Goal: Check status: Check status

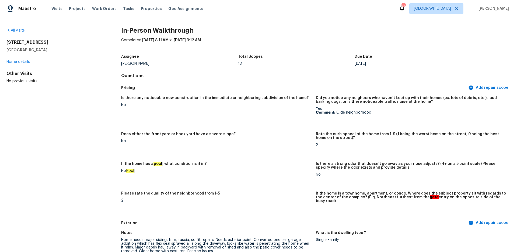
scroll to position [720, 0]
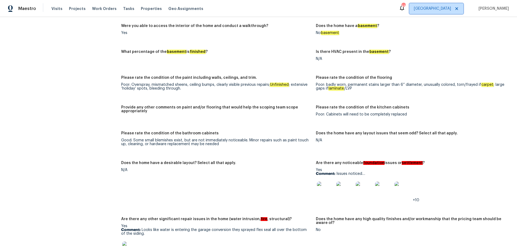
click at [451, 11] on span "[GEOGRAPHIC_DATA]" at bounding box center [432, 8] width 37 height 5
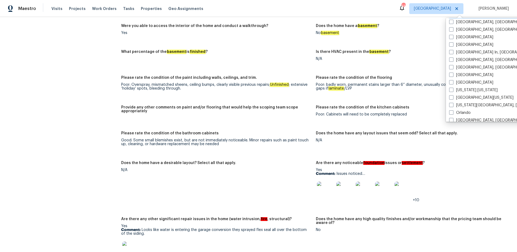
scroll to position [269, 0]
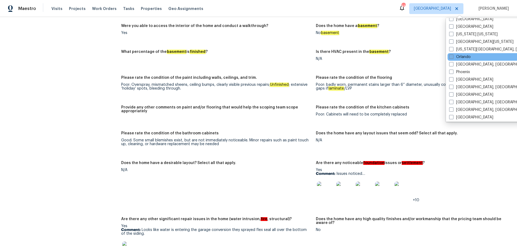
click at [452, 58] on span at bounding box center [451, 56] width 4 height 4
click at [452, 58] on input "Orlando" at bounding box center [451, 56] width 4 height 4
checkbox input "true"
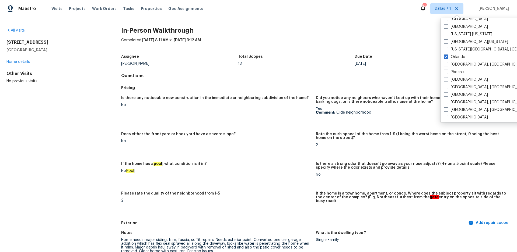
click at [16, 34] on div "All visits [STREET_ADDRESS] Home details Other Visits No previous visits" at bounding box center [55, 56] width 98 height 56
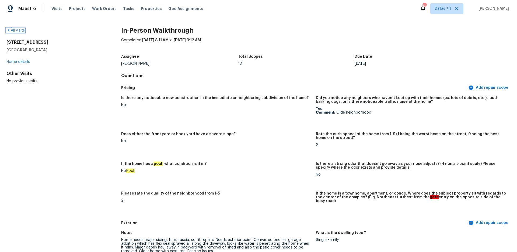
click at [16, 32] on link "All visits" at bounding box center [15, 31] width 18 height 4
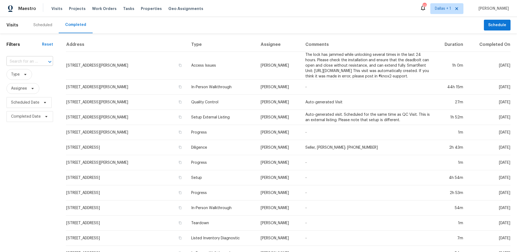
click at [37, 61] on input "text" at bounding box center [22, 61] width 32 height 8
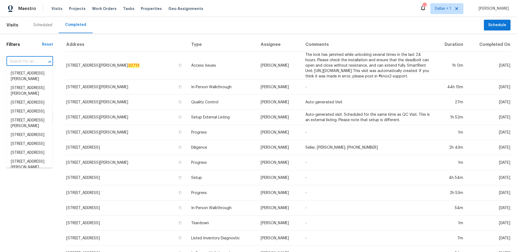
paste input "[STREET_ADDRESS]"
type input "[STREET_ADDRESS]"
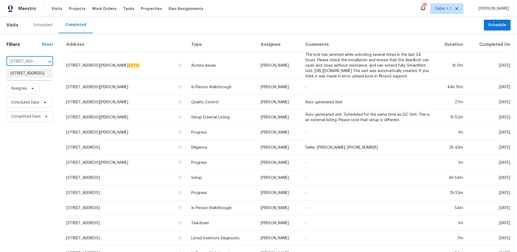
click at [34, 73] on li "[STREET_ADDRESS]" at bounding box center [29, 73] width 46 height 9
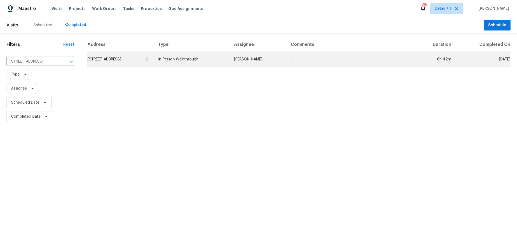
click at [230, 66] on td "In-Person Walkthrough" at bounding box center [192, 59] width 76 height 15
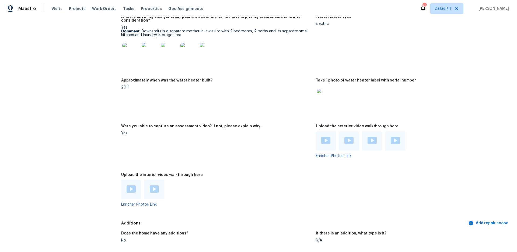
scroll to position [984, 0]
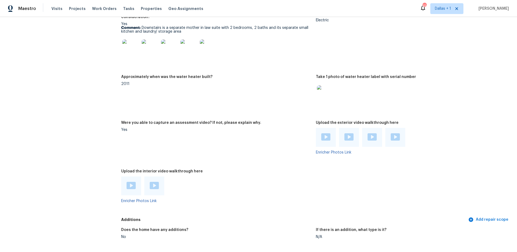
click at [127, 182] on img at bounding box center [131, 185] width 9 height 7
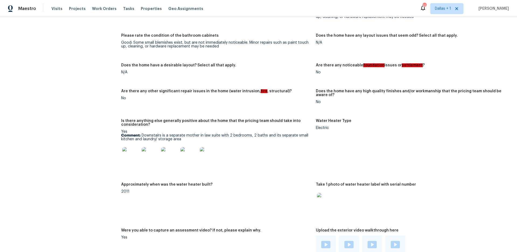
scroll to position [923, 0]
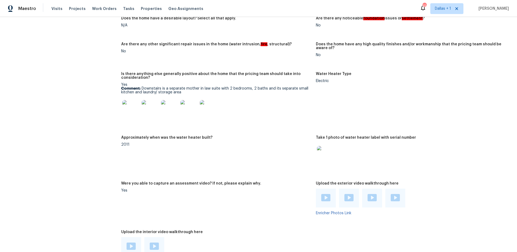
click at [321, 194] on img at bounding box center [325, 197] width 9 height 7
click at [346, 194] on img at bounding box center [349, 197] width 9 height 7
click at [368, 195] on img at bounding box center [372, 197] width 9 height 7
click at [391, 194] on img at bounding box center [395, 197] width 9 height 7
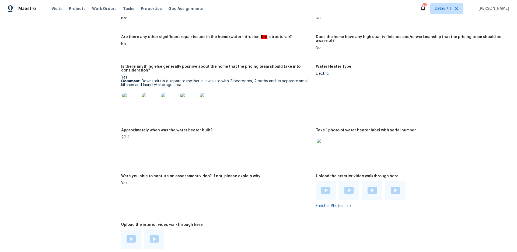
scroll to position [934, 0]
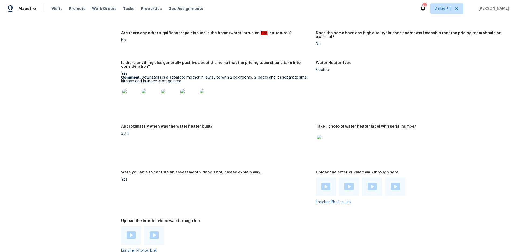
click at [155, 231] on img at bounding box center [154, 234] width 9 height 7
